Goal: Task Accomplishment & Management: Manage account settings

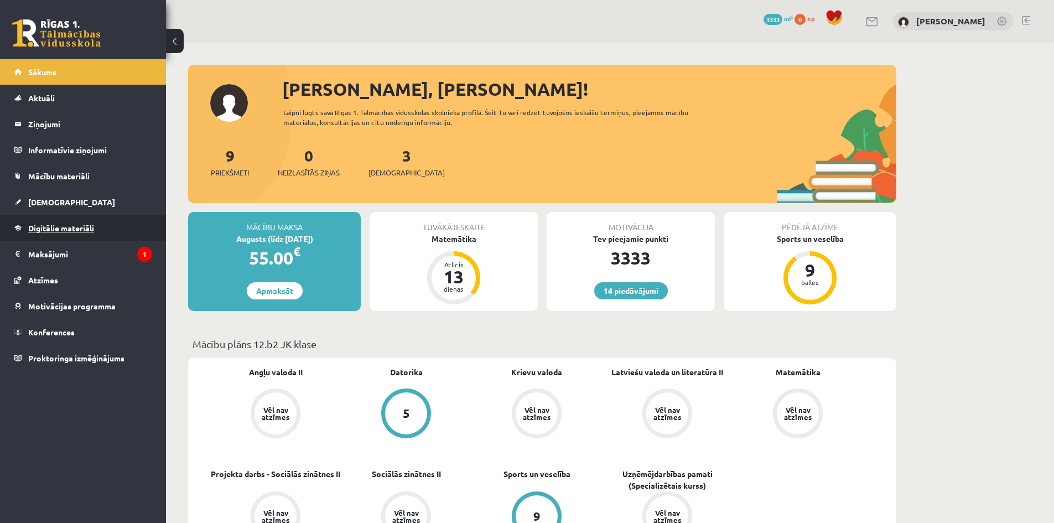
click at [57, 227] on span "Digitālie materiāli" at bounding box center [61, 228] width 66 height 10
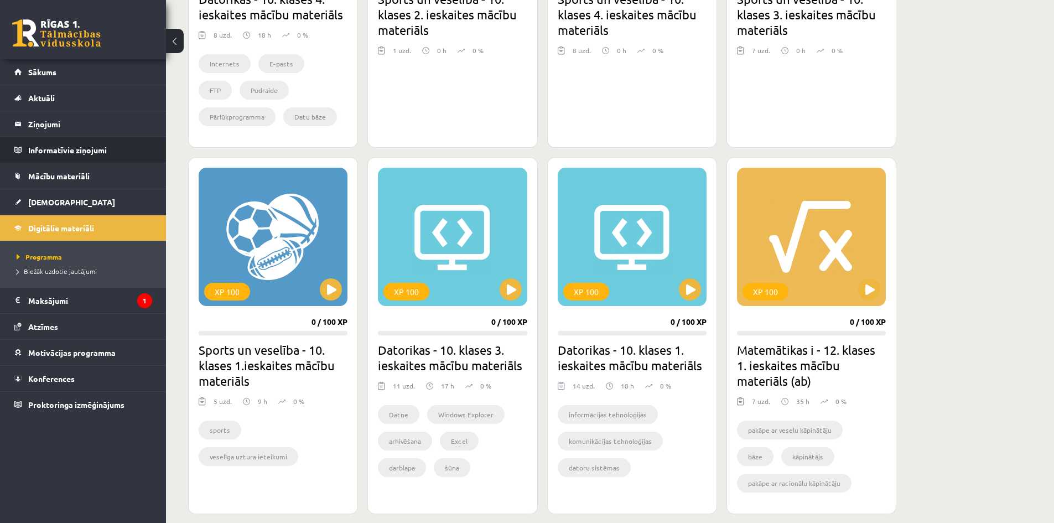
scroll to position [508, 0]
click at [33, 74] on span "Sākums" at bounding box center [42, 72] width 28 height 10
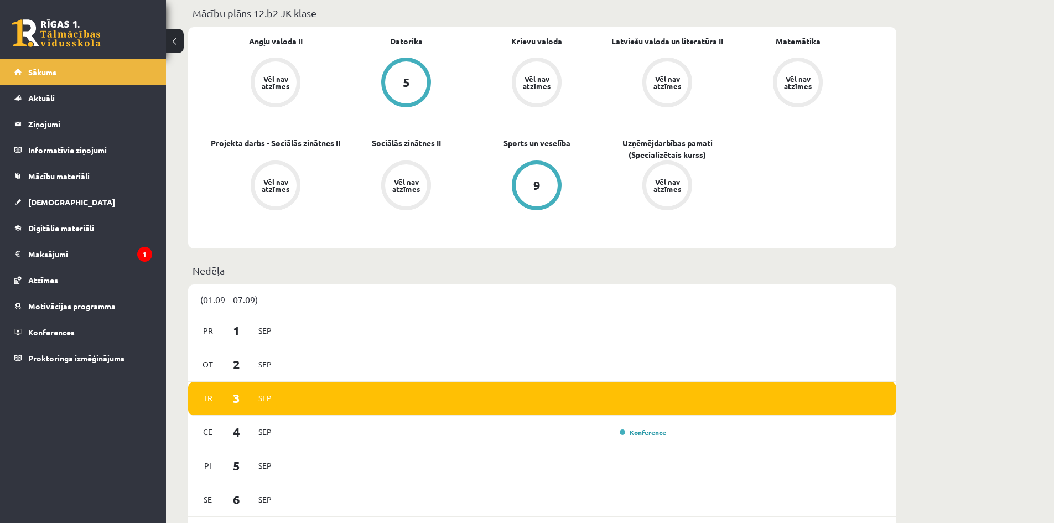
scroll to position [332, 0]
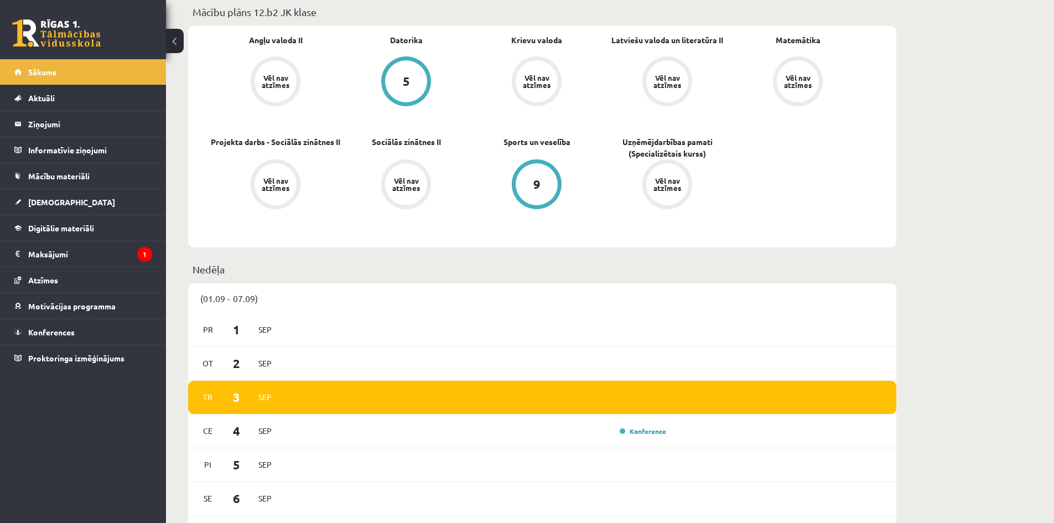
click at [537, 79] on div "Vēl nav atzīmes" at bounding box center [536, 81] width 31 height 14
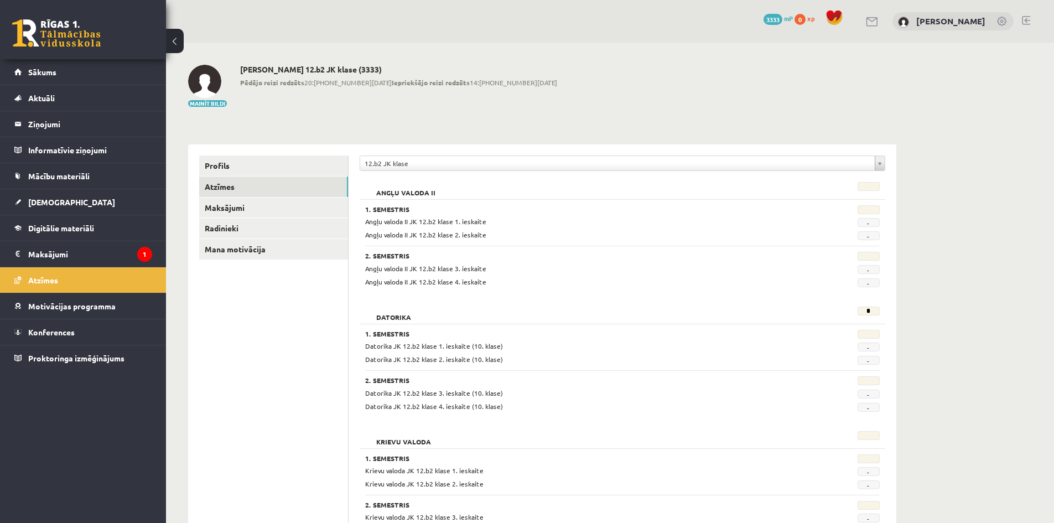
click at [1023, 21] on link at bounding box center [1026, 20] width 8 height 9
